Goal: Obtain resource: Obtain resource

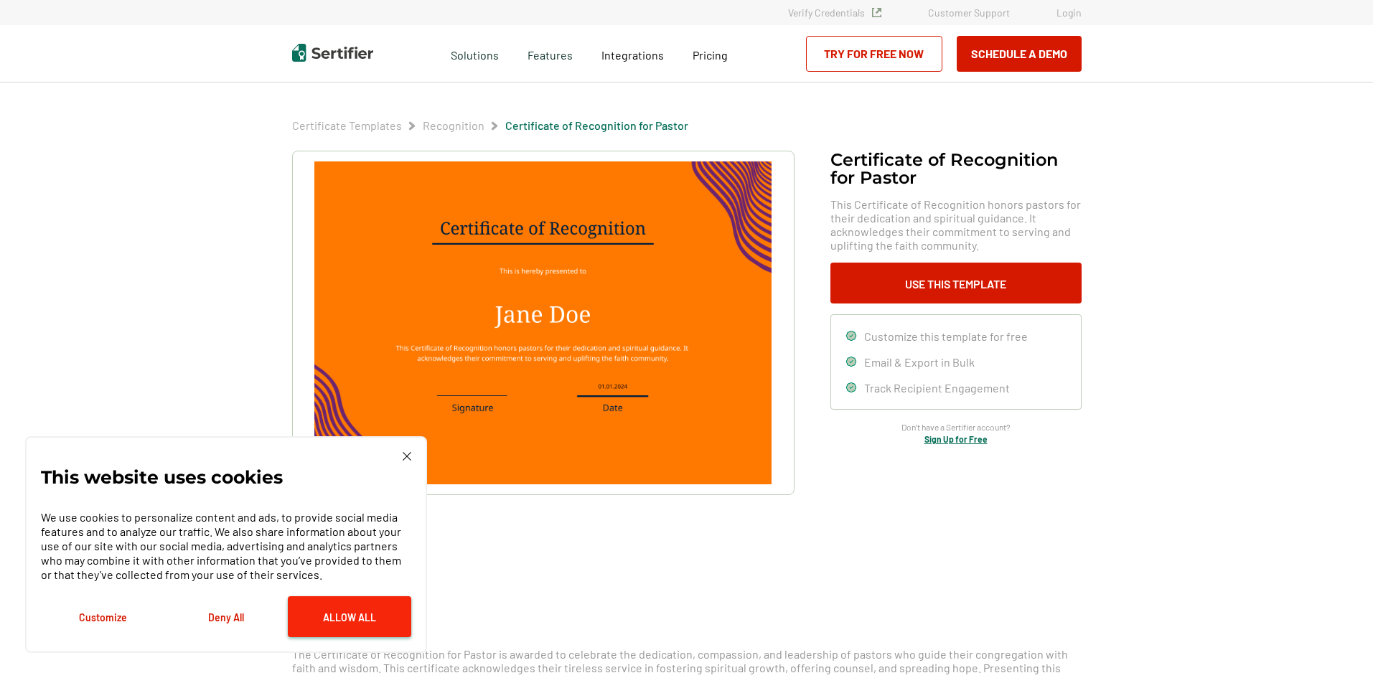
click at [381, 621] on button "Allow All" at bounding box center [349, 617] width 123 height 41
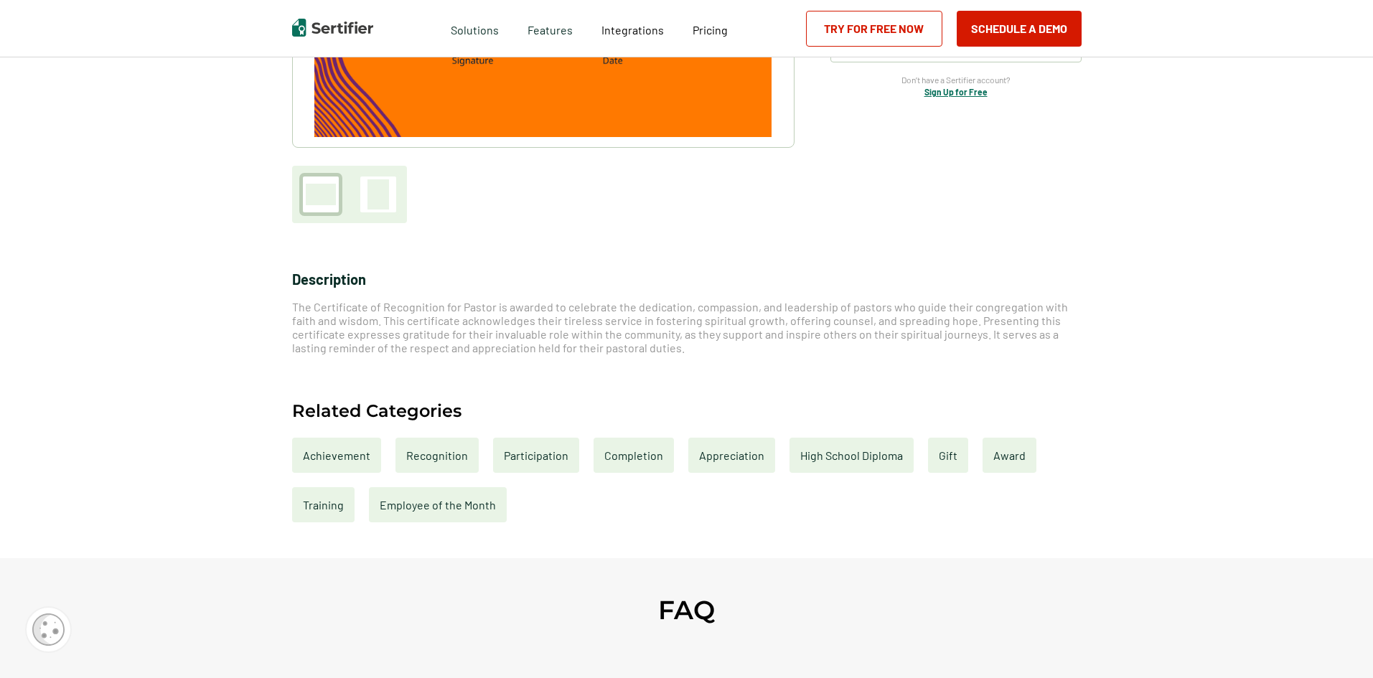
scroll to position [359, 0]
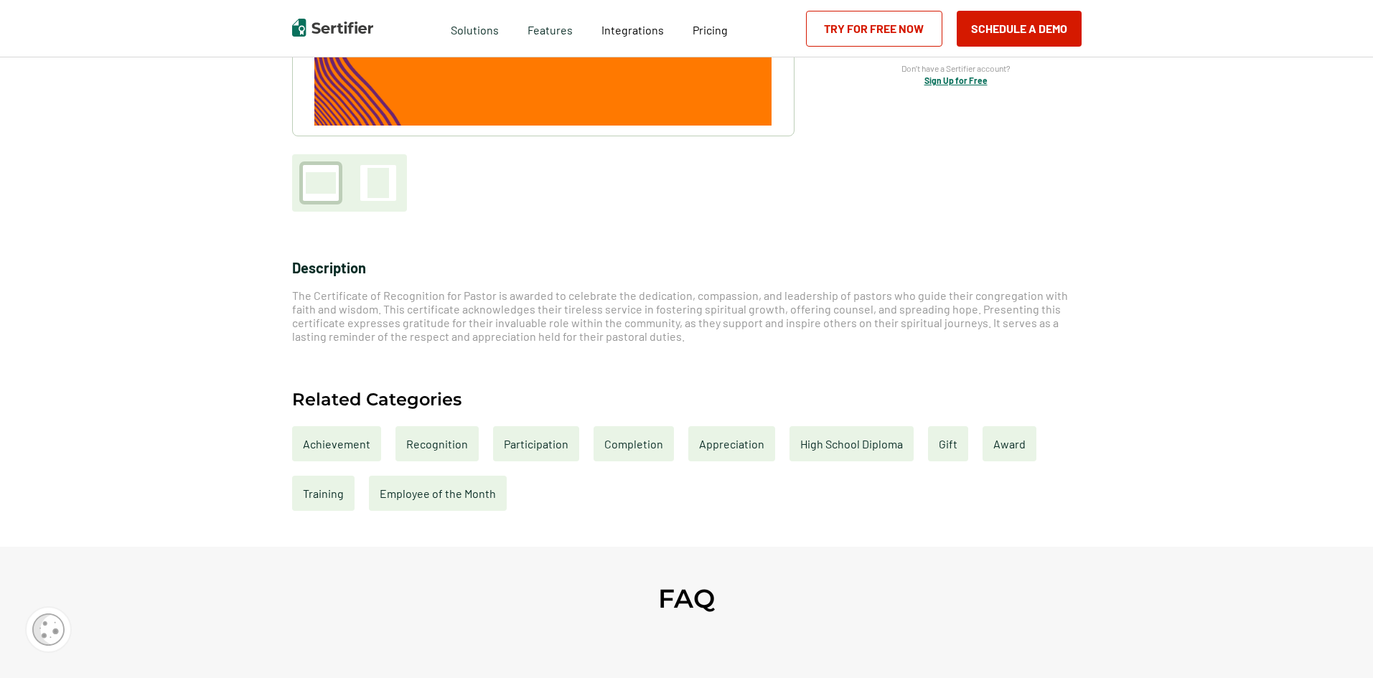
click at [734, 449] on div "Appreciation" at bounding box center [732, 443] width 87 height 35
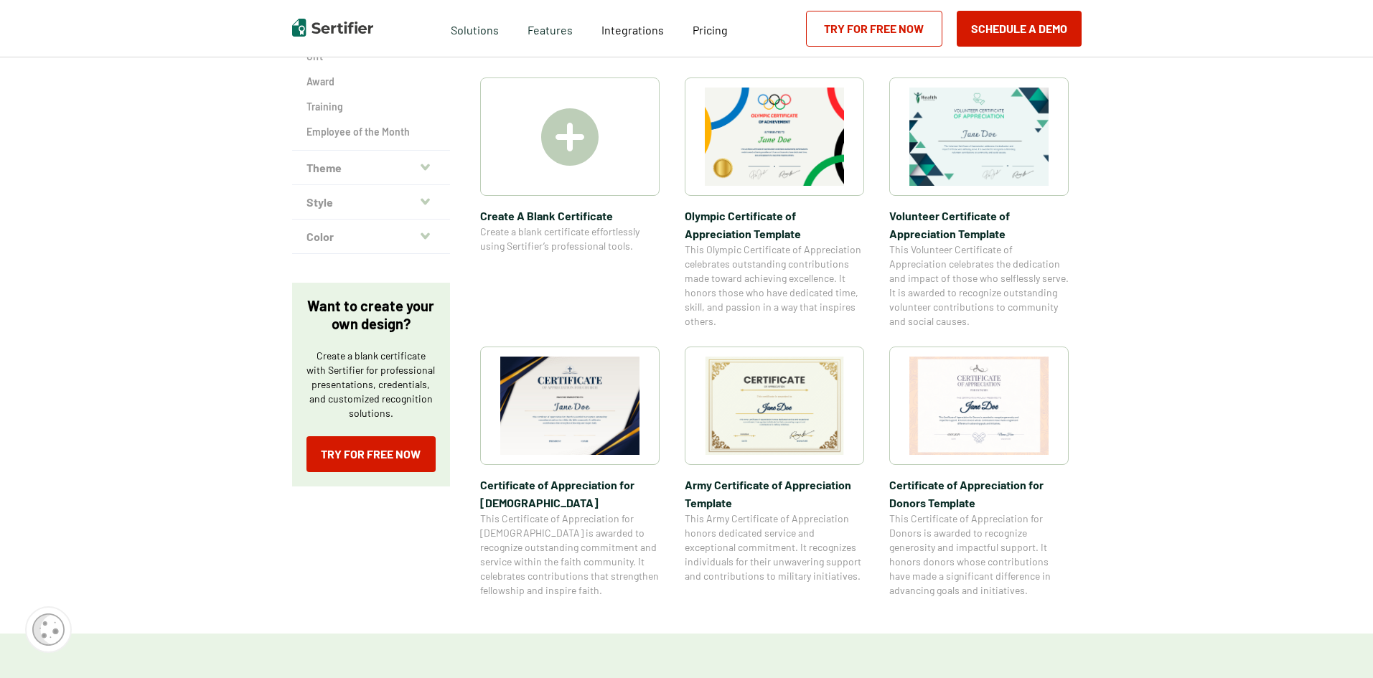
scroll to position [359, 0]
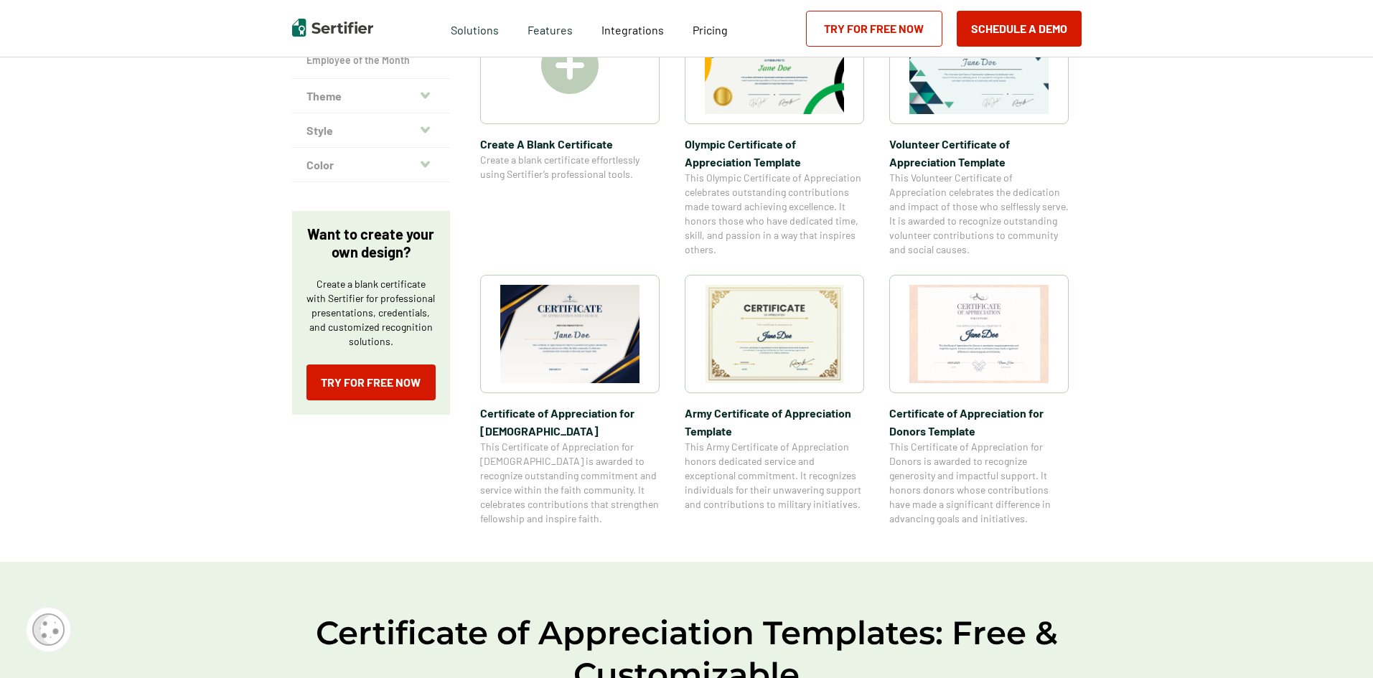
click at [571, 383] on div at bounding box center [569, 334] width 179 height 118
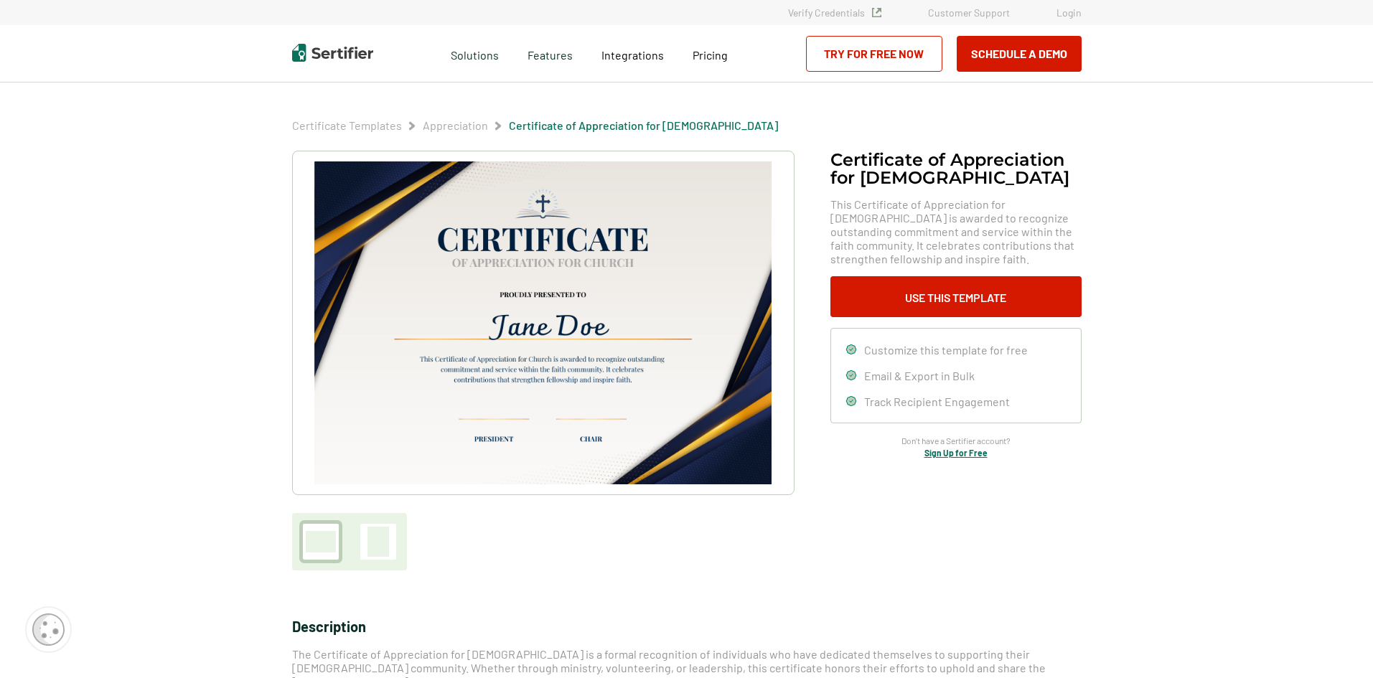
scroll to position [359, 0]
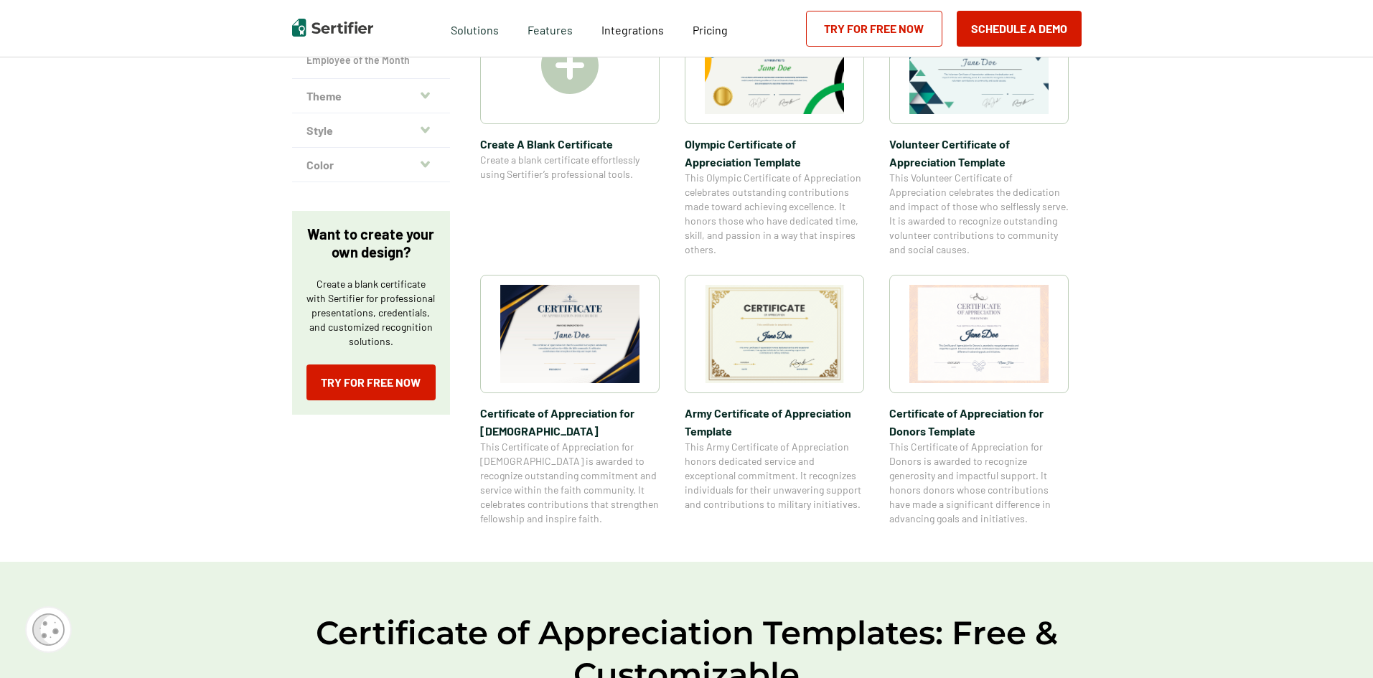
click at [782, 430] on span "Army Certificate of Appreciation​ Template" at bounding box center [774, 422] width 179 height 36
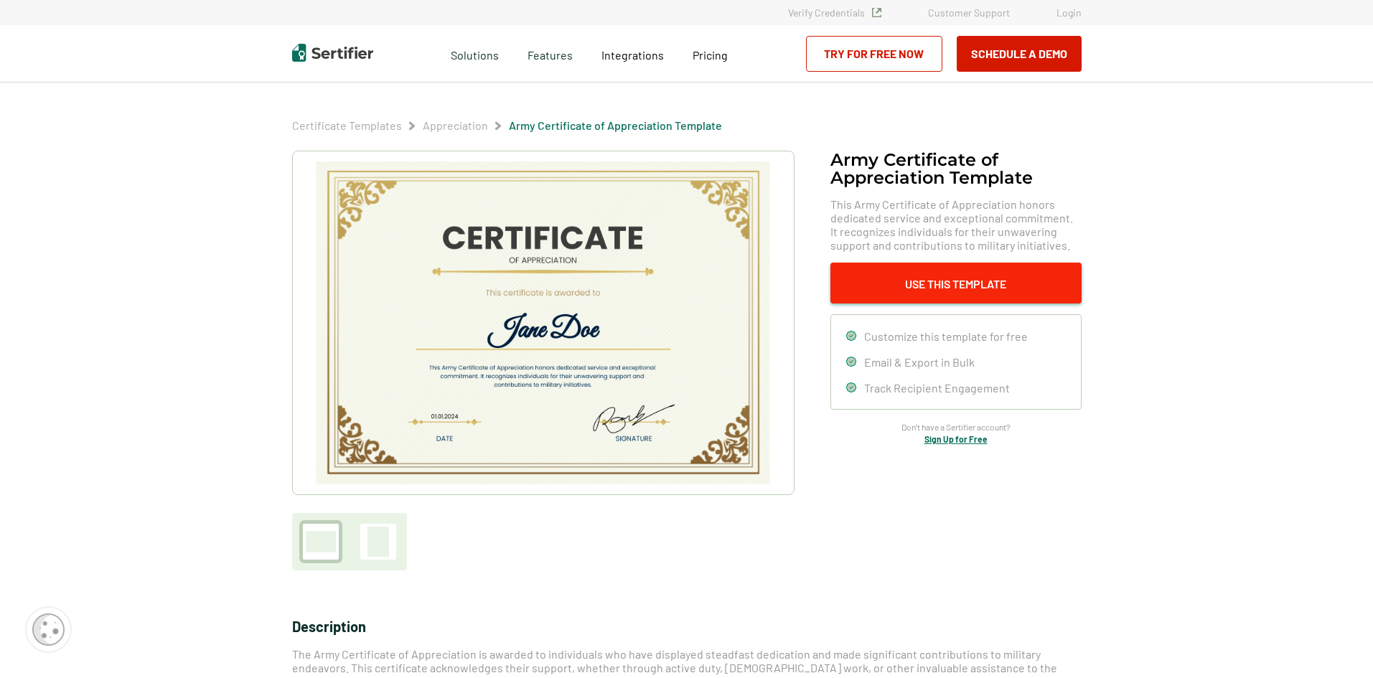
click at [938, 291] on button "Use This Template" at bounding box center [956, 283] width 251 height 41
